Goal: Information Seeking & Learning: Find specific fact

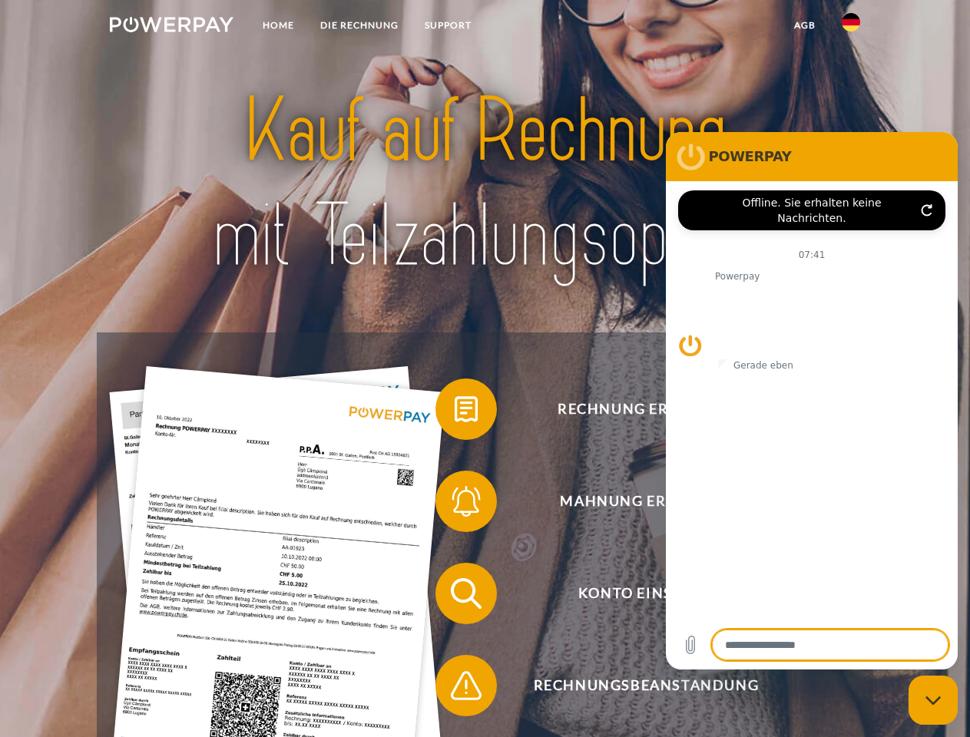
click at [171, 27] on img at bounding box center [172, 24] width 124 height 15
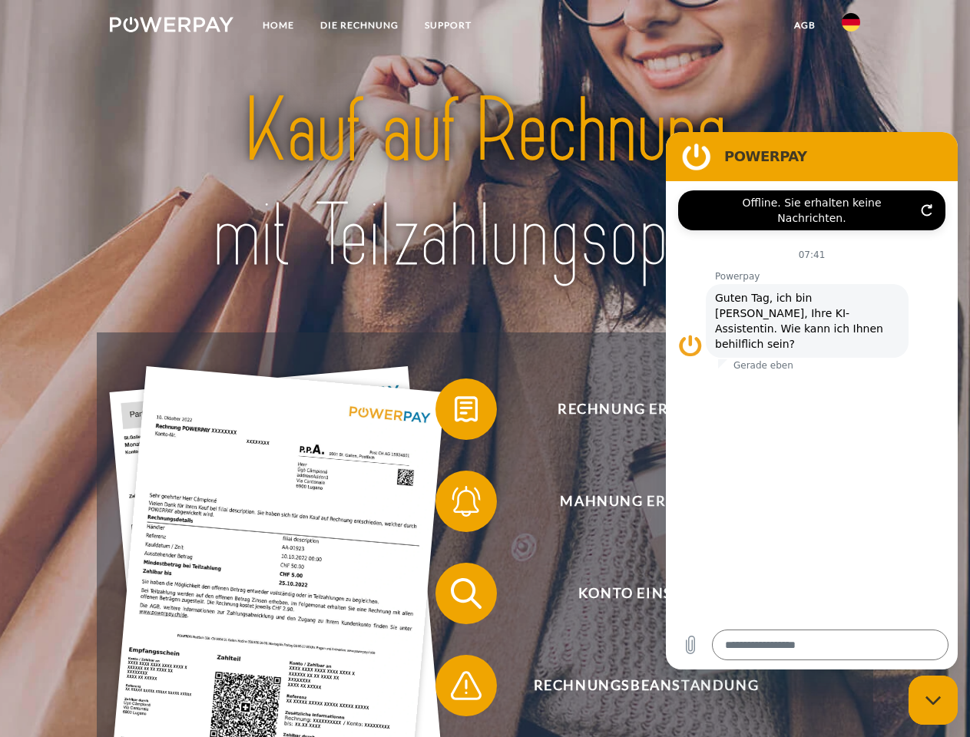
click at [851, 27] on img at bounding box center [851, 22] width 18 height 18
click at [804, 25] on link "agb" at bounding box center [805, 26] width 48 height 28
click at [455, 412] on span at bounding box center [443, 409] width 77 height 77
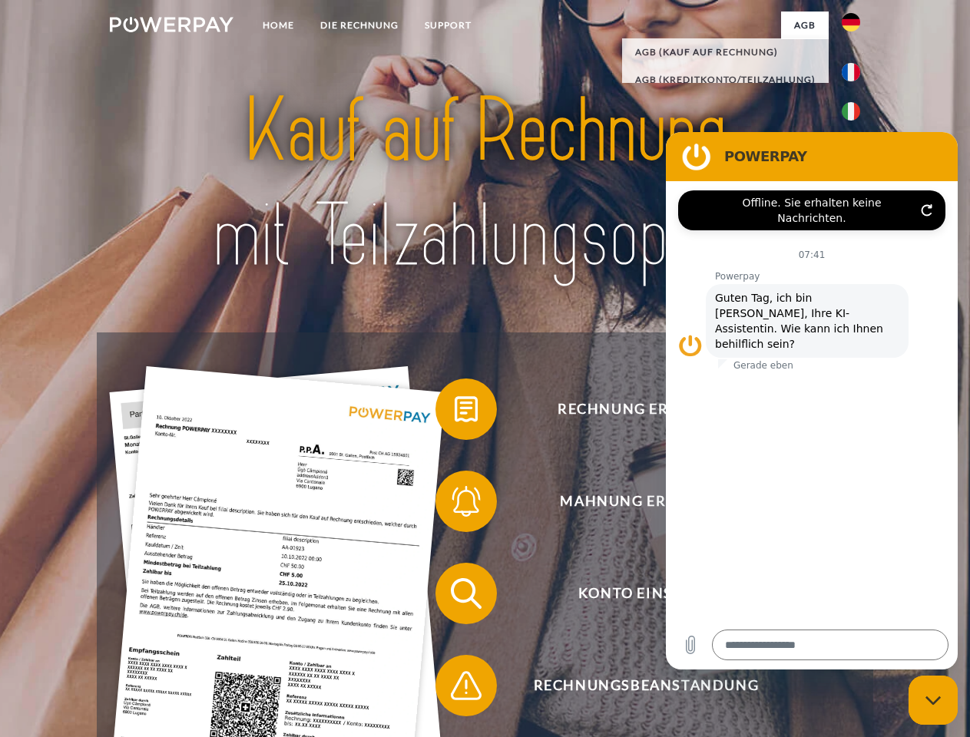
click at [455, 505] on span at bounding box center [443, 501] width 77 height 77
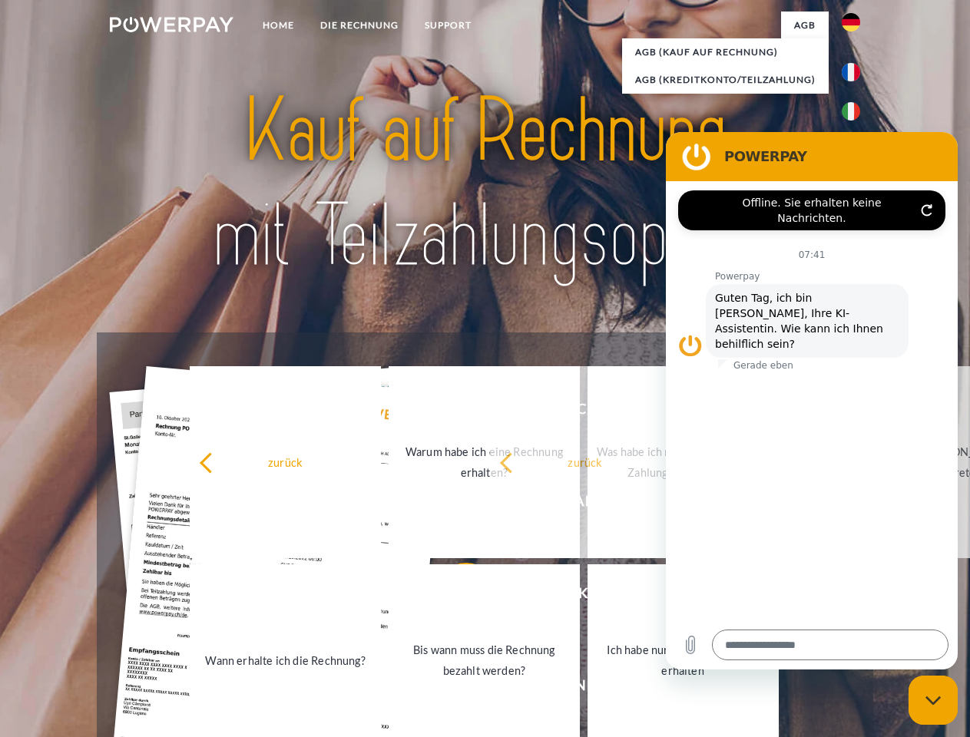
click at [455, 597] on link "Bis wann muss die Rechnung bezahlt werden?" at bounding box center [484, 661] width 191 height 192
click at [455, 689] on span at bounding box center [443, 686] width 77 height 77
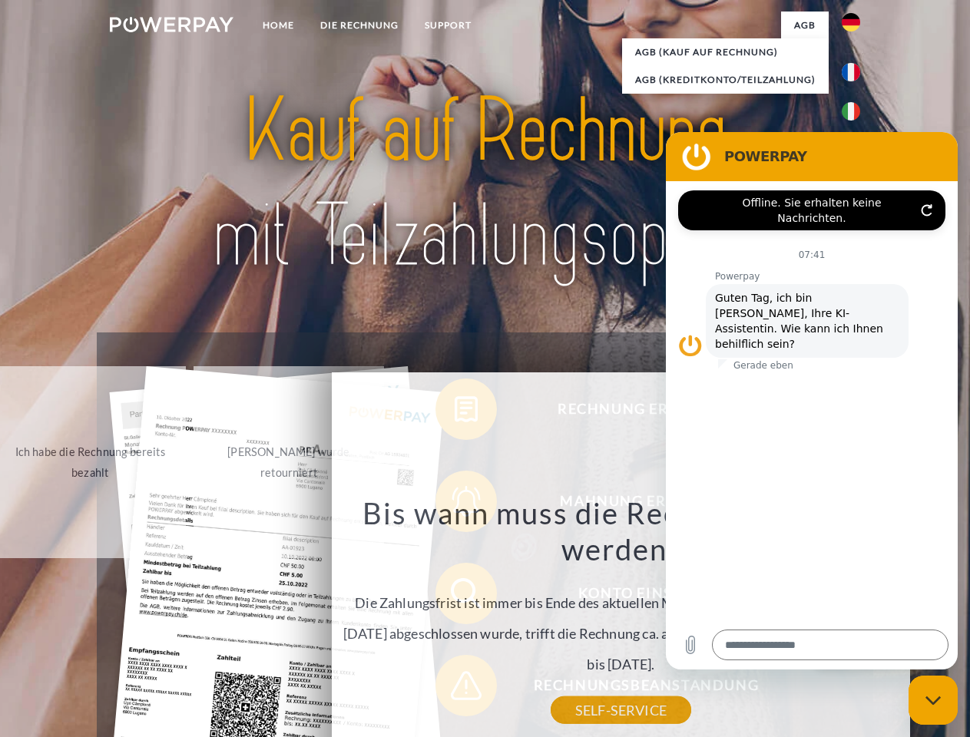
click at [933, 701] on icon "Messaging-Fenster schließen" at bounding box center [934, 701] width 16 height 10
type textarea "*"
